Goal: Task Accomplishment & Management: Use online tool/utility

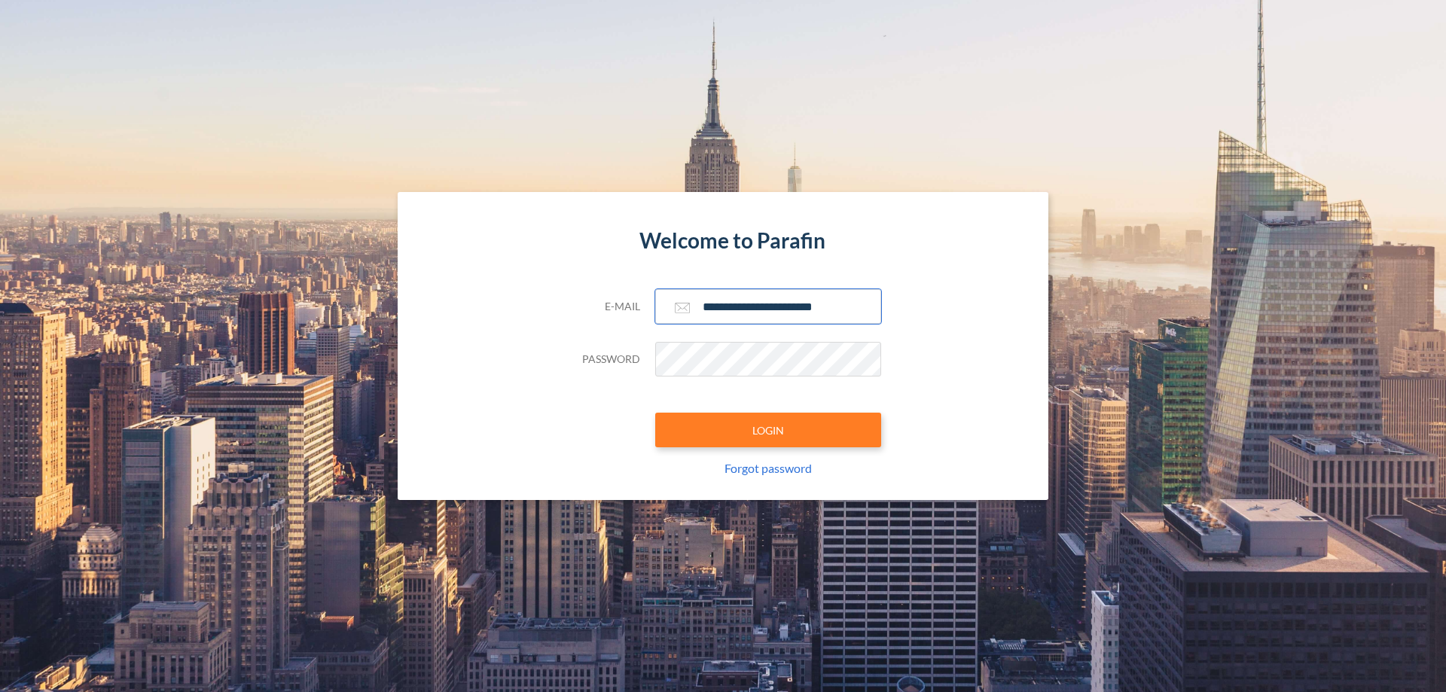
type input "**********"
click at [768, 430] on button "LOGIN" at bounding box center [768, 430] width 226 height 35
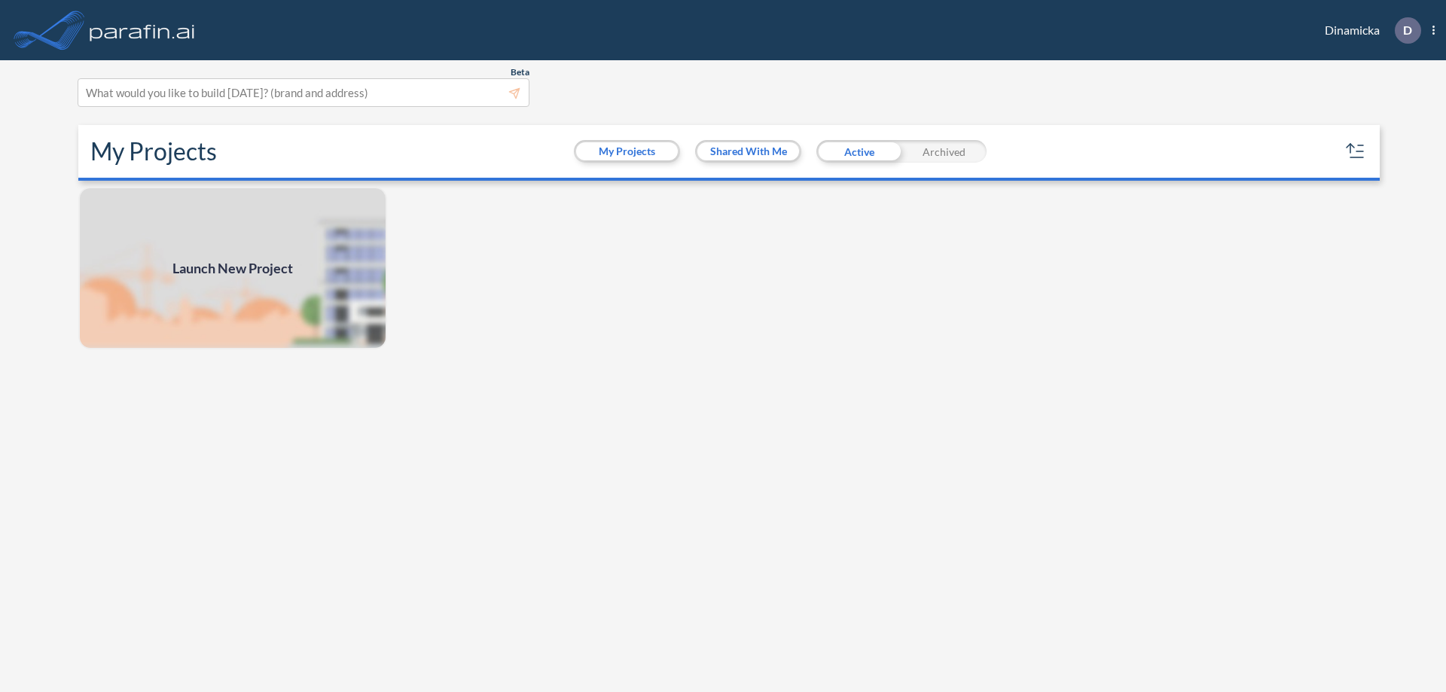
scroll to position [4, 0]
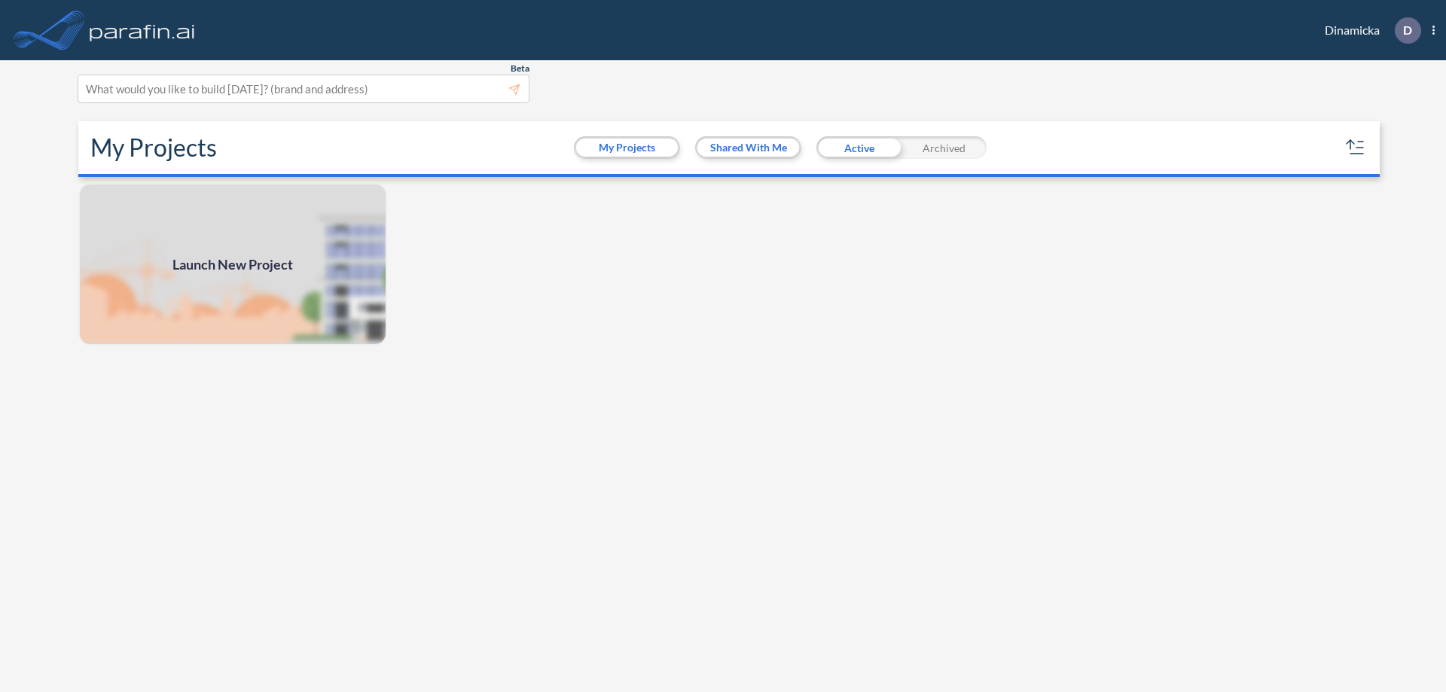
click at [233, 264] on span "Launch New Project" at bounding box center [232, 265] width 120 height 20
